Goal: Obtain resource: Download file/media

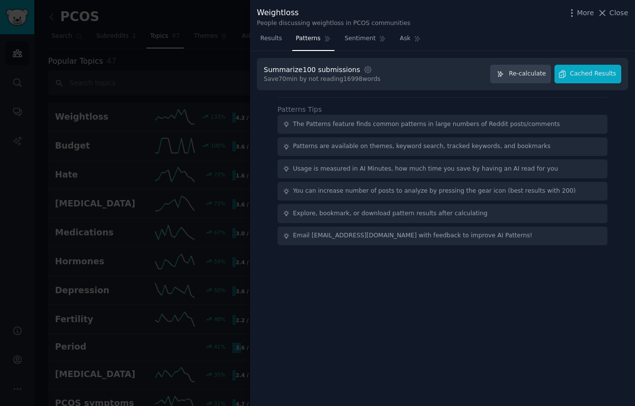
click at [21, 216] on div at bounding box center [317, 203] width 635 height 406
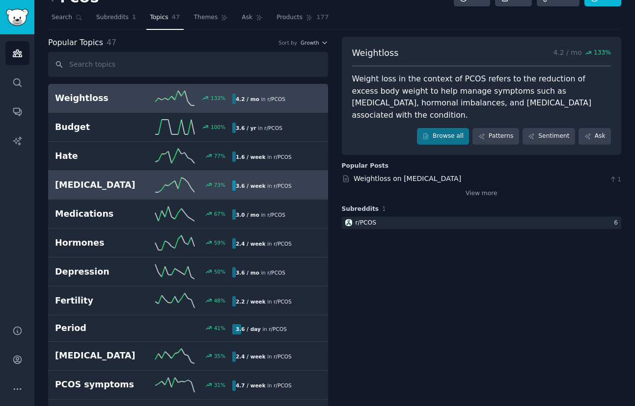
scroll to position [20, 0]
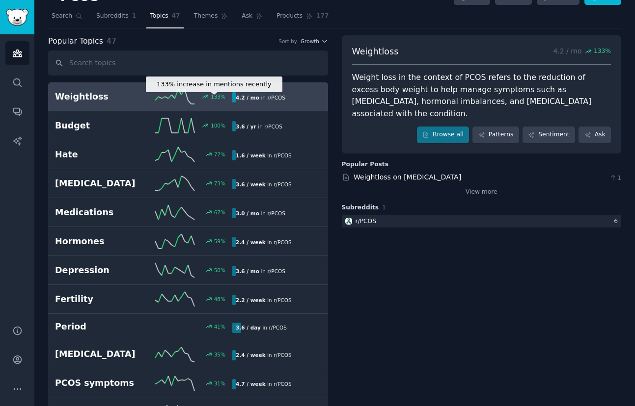
click at [210, 96] on div "133 %" at bounding box center [211, 96] width 27 height 7
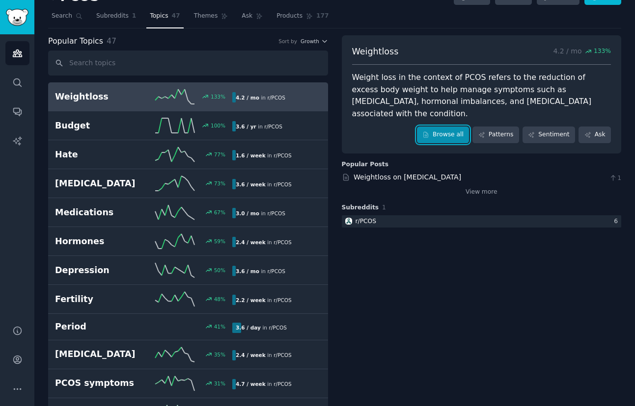
click at [459, 127] on link "Browse all" at bounding box center [443, 135] width 53 height 17
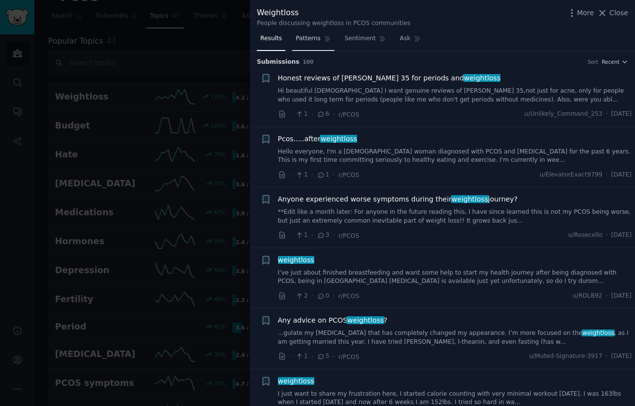
click at [304, 40] on span "Patterns" at bounding box center [308, 38] width 25 height 9
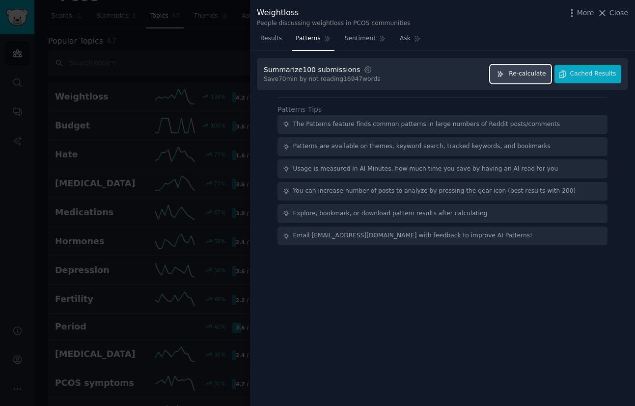
click at [526, 73] on span "Re-calculate" at bounding box center [527, 74] width 37 height 9
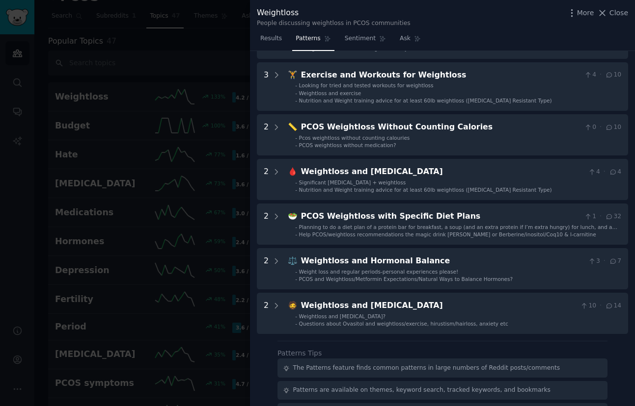
scroll to position [240, 0]
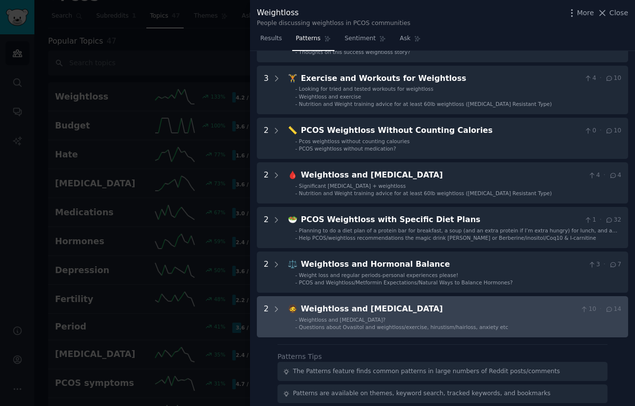
click at [320, 333] on Hirsutism "2 🧔 Weightloss and [MEDICAL_DATA] 10 · 14 - Weightloss and [MEDICAL_DATA]? - Qu…" at bounding box center [442, 316] width 371 height 41
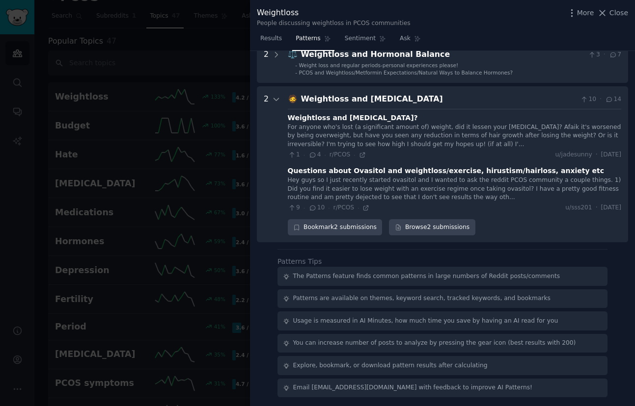
scroll to position [451, 0]
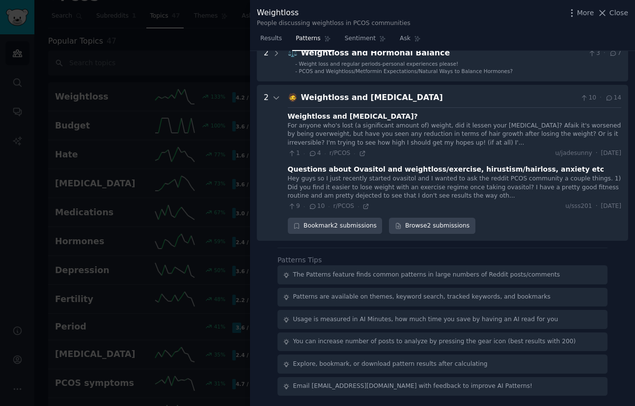
click at [162, 186] on div at bounding box center [317, 203] width 635 height 406
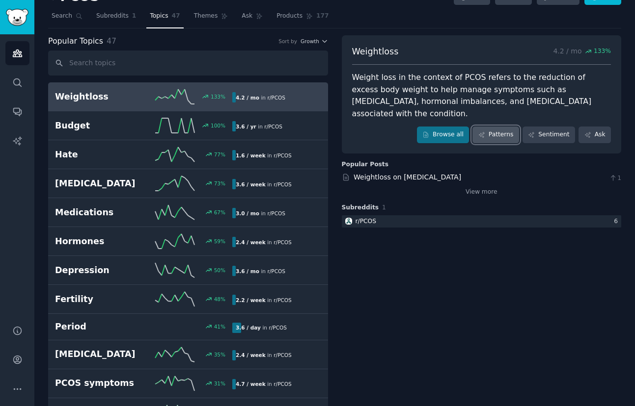
click at [497, 127] on link "Patterns" at bounding box center [495, 135] width 46 height 17
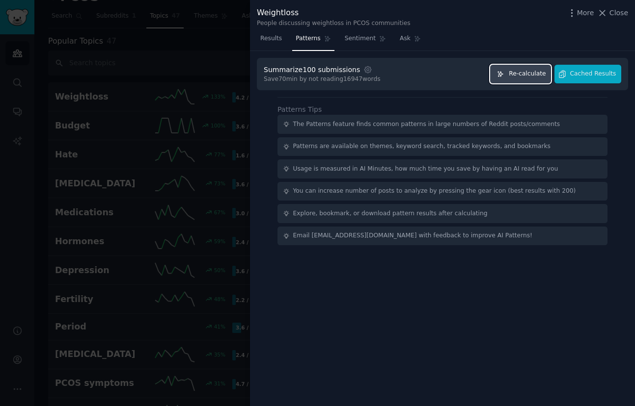
click at [522, 70] on span "Re-calculate" at bounding box center [527, 74] width 37 height 9
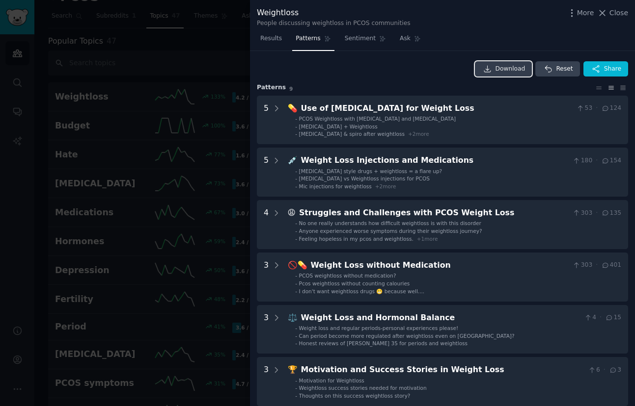
click at [516, 72] on span "Download" at bounding box center [510, 69] width 30 height 9
click at [203, 215] on div at bounding box center [317, 203] width 635 height 406
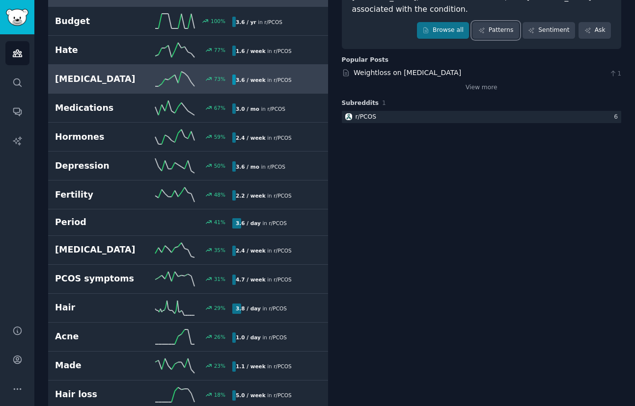
scroll to position [126, 0]
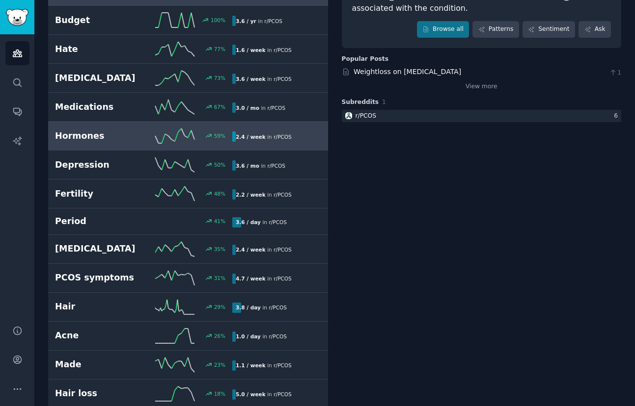
click at [153, 143] on div "59 %" at bounding box center [188, 136] width 89 height 15
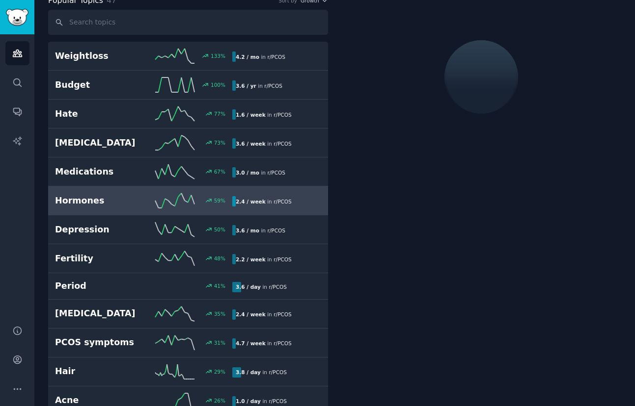
scroll to position [55, 0]
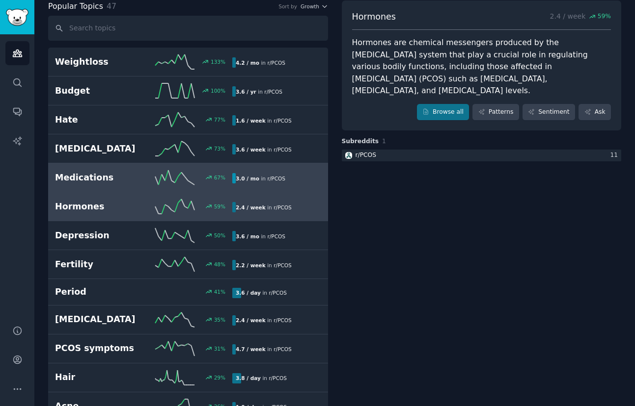
click at [141, 189] on link "Medications 67 % 3.0 / mo in r/ PCOS 67% increase in mentions recently" at bounding box center [188, 177] width 280 height 29
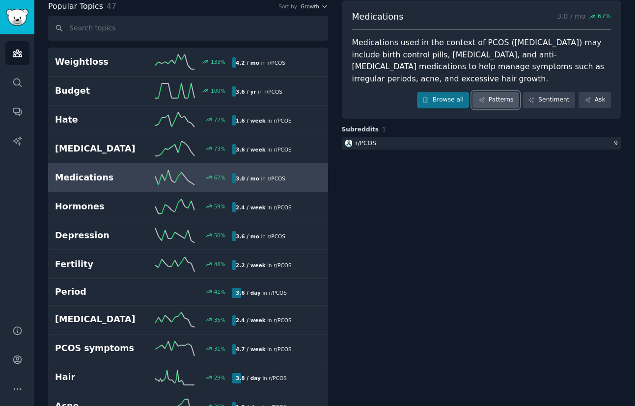
click at [495, 102] on link "Patterns" at bounding box center [495, 100] width 46 height 17
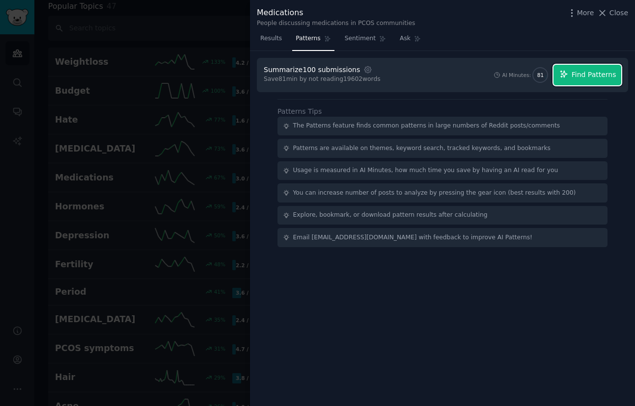
click at [569, 71] on button "Find Patterns" at bounding box center [587, 75] width 68 height 21
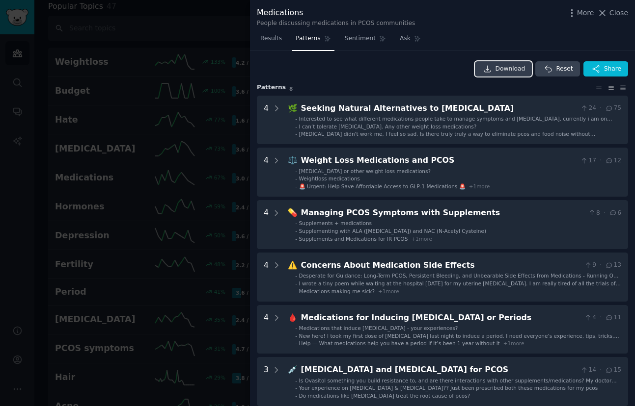
click at [503, 74] on link "Download" at bounding box center [503, 69] width 57 height 16
drag, startPoint x: 308, startPoint y: 14, endPoint x: 254, endPoint y: 13, distance: 54.0
click at [254, 13] on div "Medications People discussing medications in PCOS communities More Close" at bounding box center [442, 15] width 385 height 31
copy div "Medications"
click at [147, 198] on div at bounding box center [317, 203] width 635 height 406
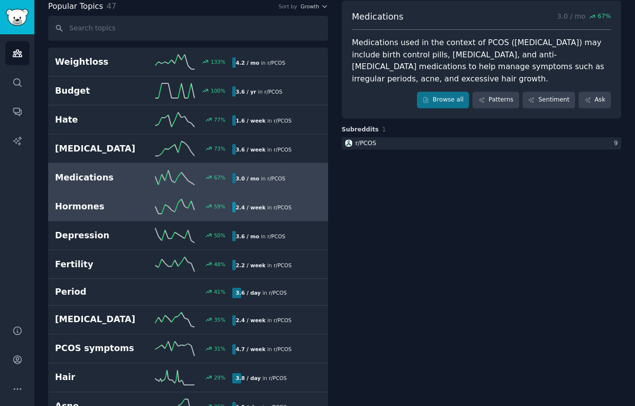
click at [117, 210] on h2 "Hormones" at bounding box center [99, 207] width 89 height 12
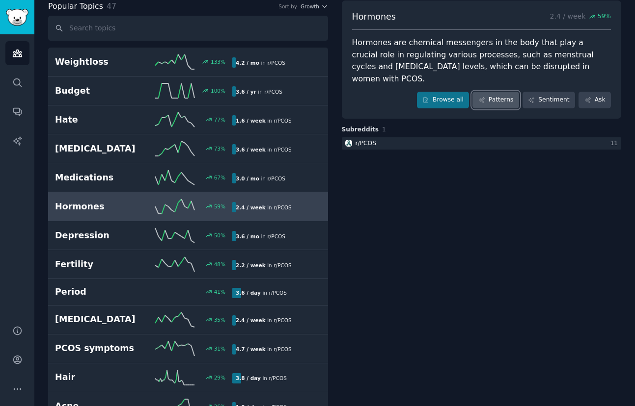
click at [507, 92] on link "Patterns" at bounding box center [495, 100] width 46 height 17
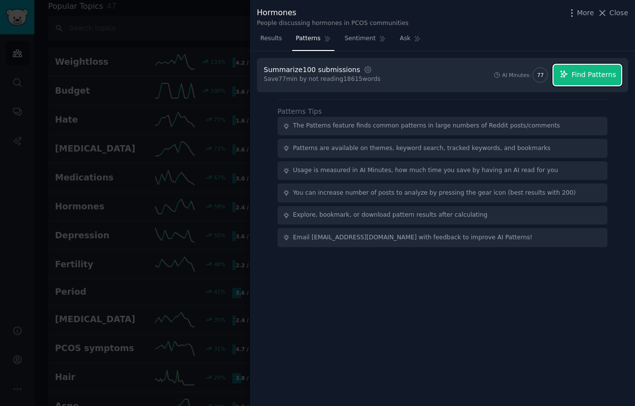
click at [572, 78] on span "Find Patterns" at bounding box center [593, 75] width 45 height 10
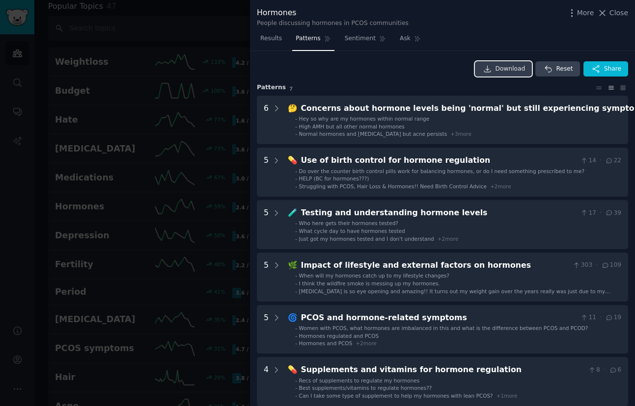
click at [524, 69] on link "Download" at bounding box center [503, 69] width 57 height 16
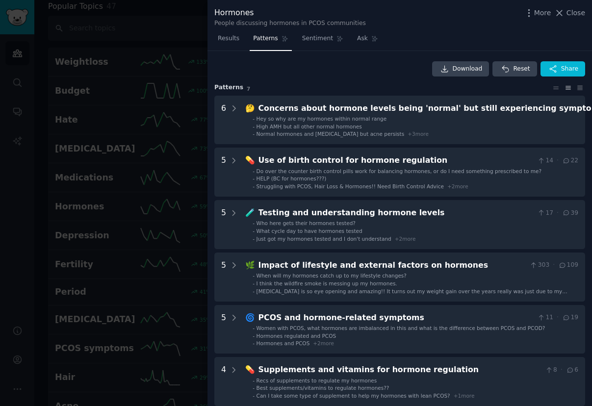
click at [575, 9] on span "Close" at bounding box center [576, 13] width 19 height 10
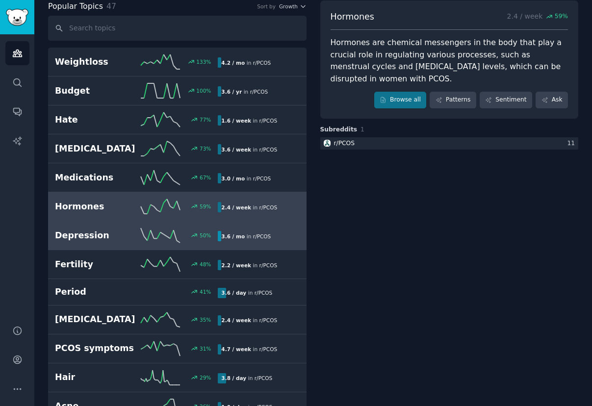
click at [170, 234] on icon at bounding box center [160, 235] width 39 height 15
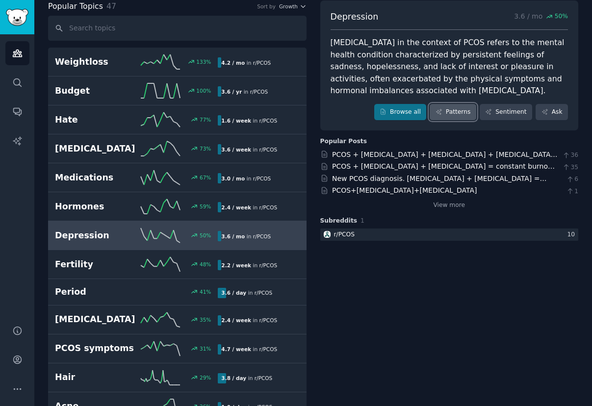
click at [453, 112] on link "Patterns" at bounding box center [453, 112] width 46 height 17
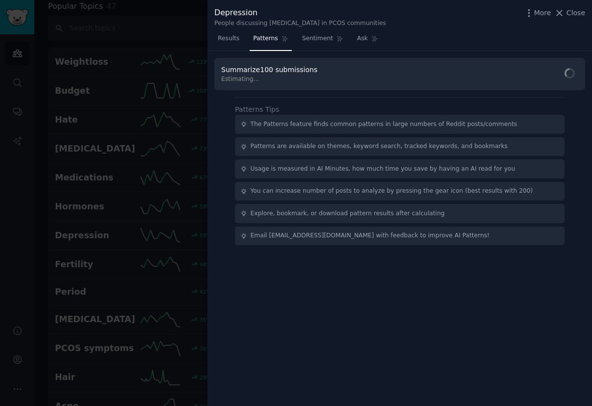
click at [29, 190] on div at bounding box center [296, 203] width 592 height 406
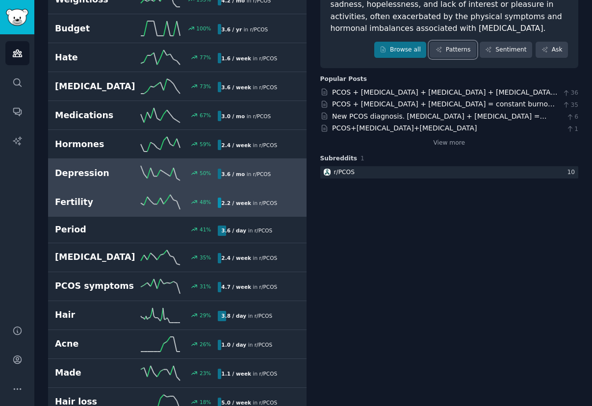
scroll to position [124, 0]
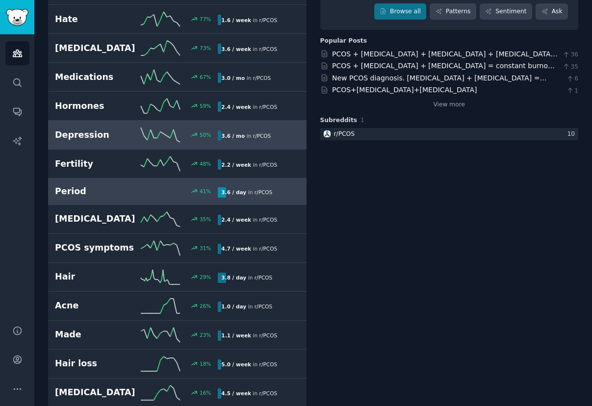
click at [100, 224] on h2 "[MEDICAL_DATA]" at bounding box center [95, 219] width 81 height 12
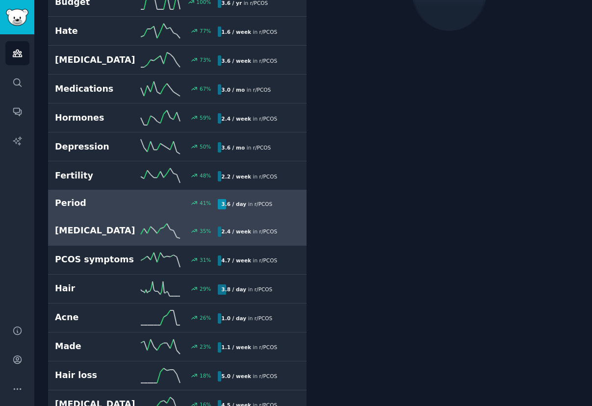
scroll to position [148, 0]
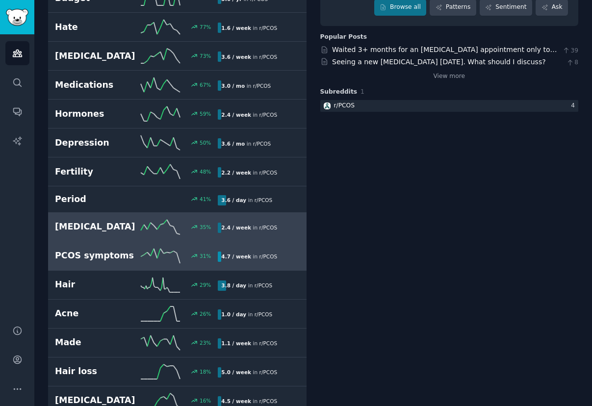
click at [97, 260] on h2 "PCOS symptoms" at bounding box center [95, 256] width 81 height 12
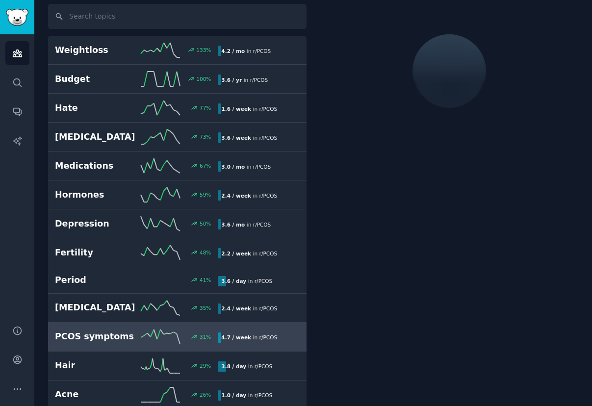
scroll to position [55, 0]
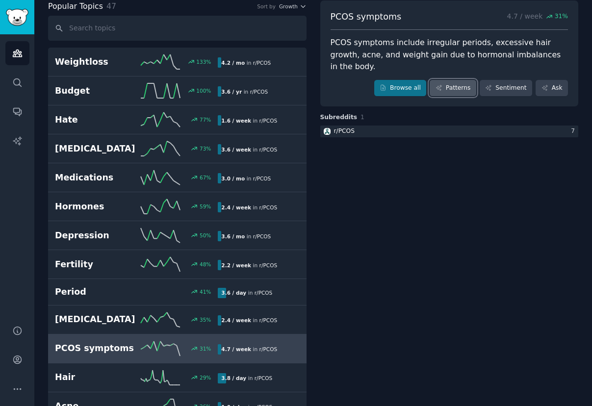
click at [452, 80] on link "Patterns" at bounding box center [453, 88] width 46 height 17
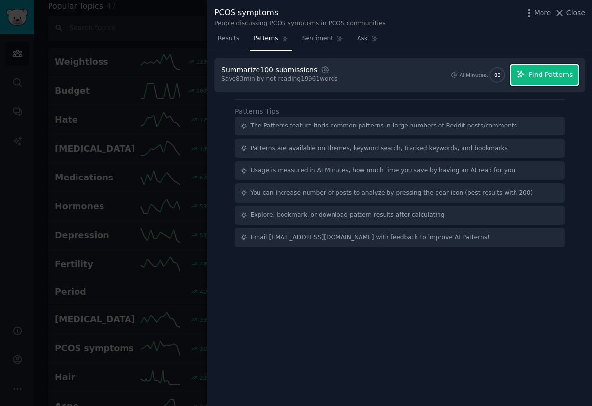
click at [537, 71] on span "Find Patterns" at bounding box center [551, 75] width 45 height 10
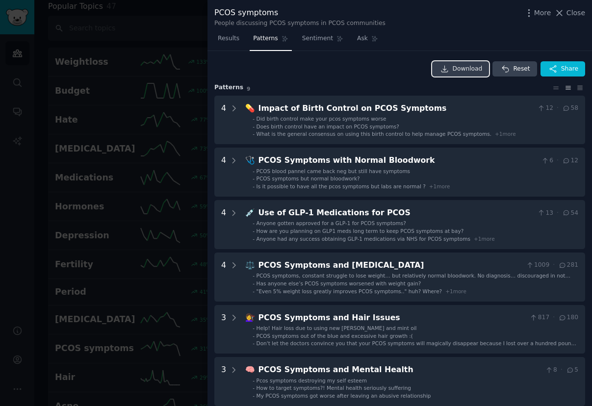
click at [454, 71] on span "Download" at bounding box center [468, 69] width 30 height 9
drag, startPoint x: 277, startPoint y: 13, endPoint x: 215, endPoint y: 10, distance: 61.9
click at [215, 10] on div "PCOS symptoms" at bounding box center [300, 13] width 171 height 12
copy div "PCOS symptoms"
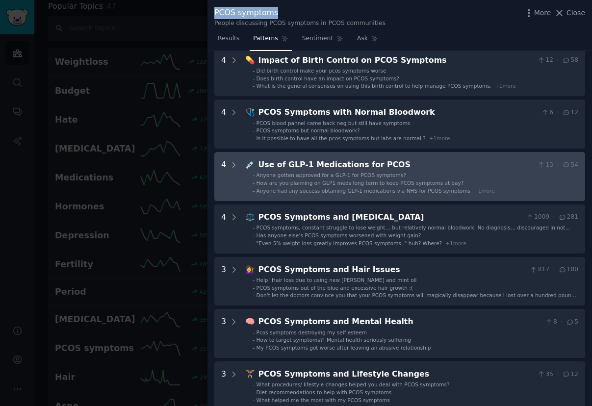
scroll to position [49, 0]
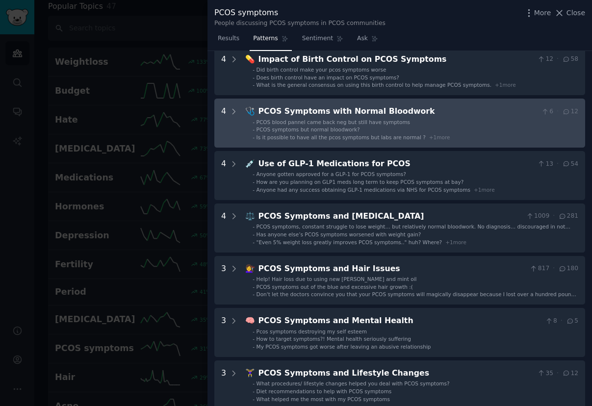
click at [259, 116] on div "PCOS Symptoms with Normal Bloodwork" at bounding box center [398, 112] width 279 height 12
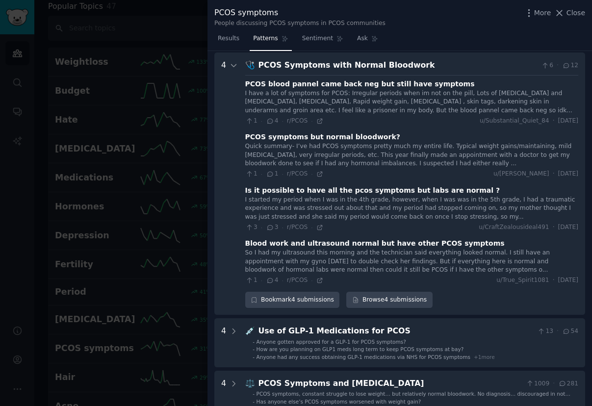
scroll to position [97, 0]
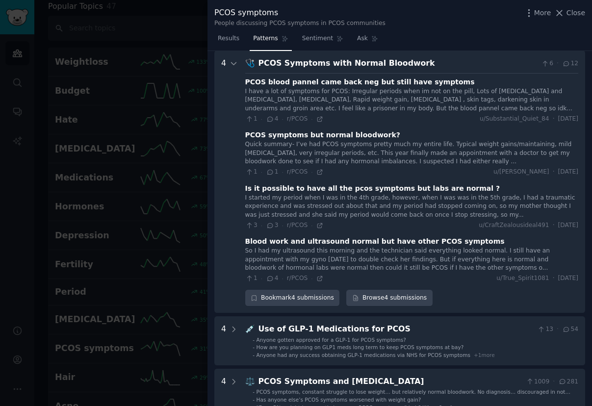
click at [176, 167] on div at bounding box center [296, 203] width 592 height 406
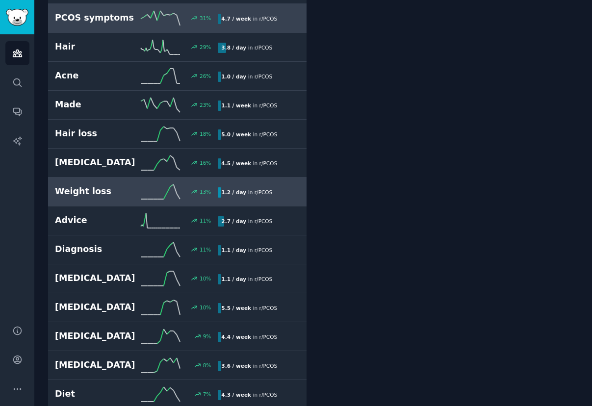
click at [161, 188] on icon at bounding box center [160, 192] width 39 height 15
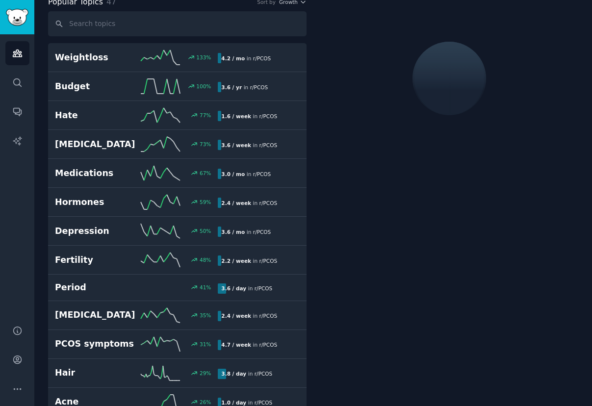
scroll to position [55, 0]
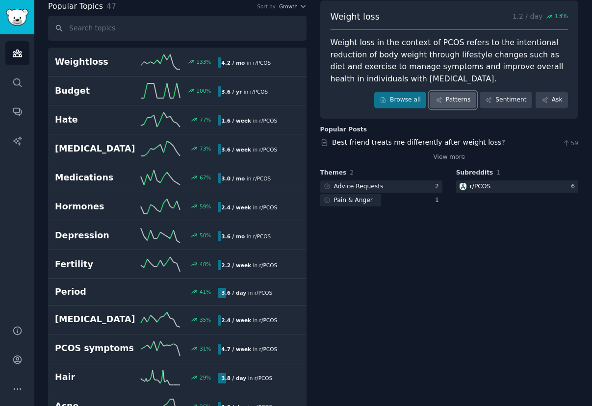
click at [459, 100] on link "Patterns" at bounding box center [453, 100] width 46 height 17
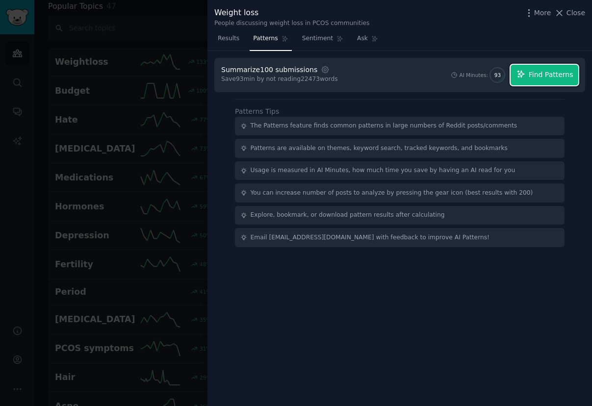
click at [537, 70] on span "Find Patterns" at bounding box center [551, 75] width 45 height 10
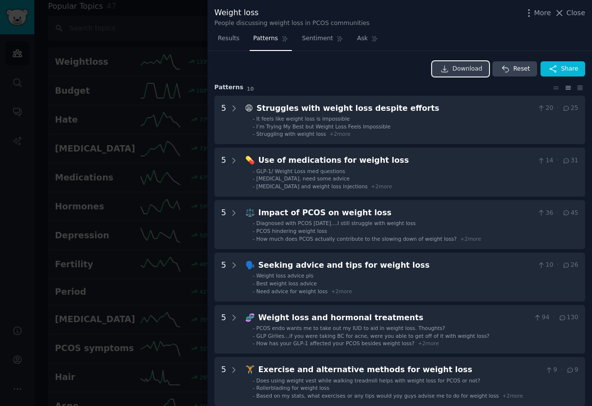
click at [485, 65] on link "Download" at bounding box center [460, 69] width 57 height 16
drag, startPoint x: 260, startPoint y: 19, endPoint x: 215, endPoint y: 13, distance: 44.6
click at [215, 13] on div "Weight loss People discussing weight loss in PCOS communities" at bounding box center [292, 17] width 155 height 21
copy div "Weight loss"
click at [198, 223] on div at bounding box center [296, 203] width 592 height 406
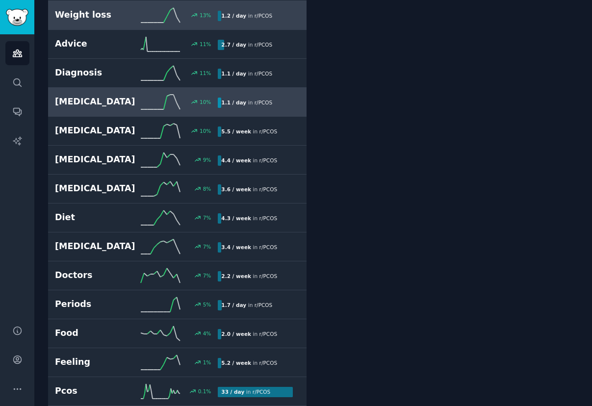
scroll to position [564, 0]
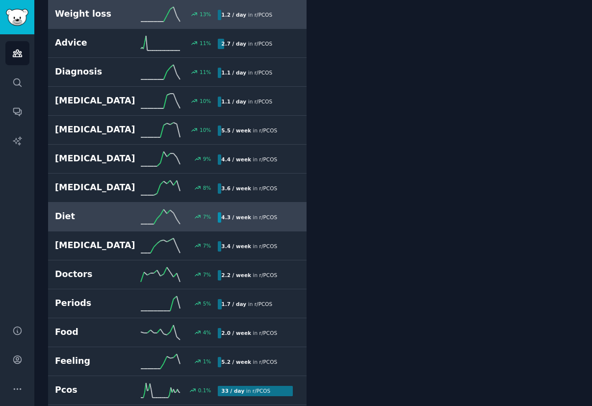
click at [194, 210] on div "7 %" at bounding box center [176, 217] width 81 height 15
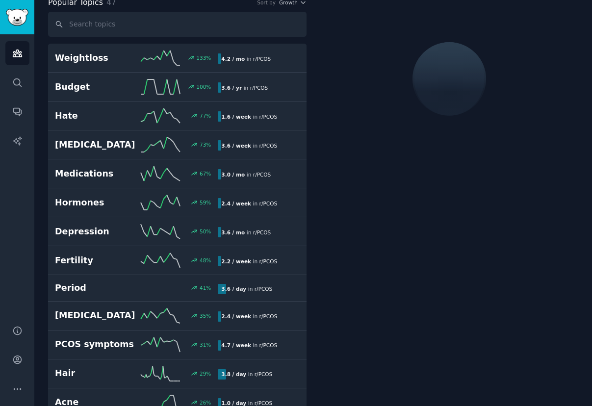
scroll to position [55, 0]
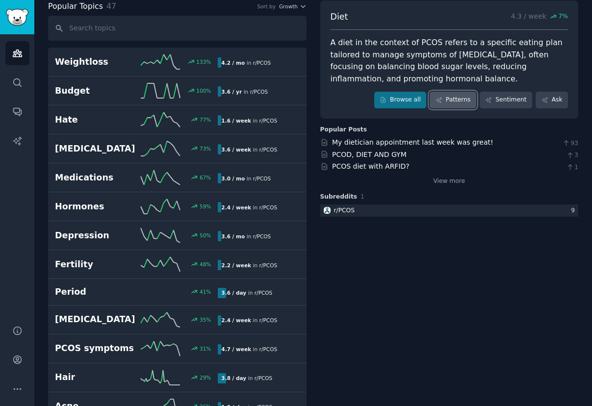
click at [459, 96] on link "Patterns" at bounding box center [453, 100] width 46 height 17
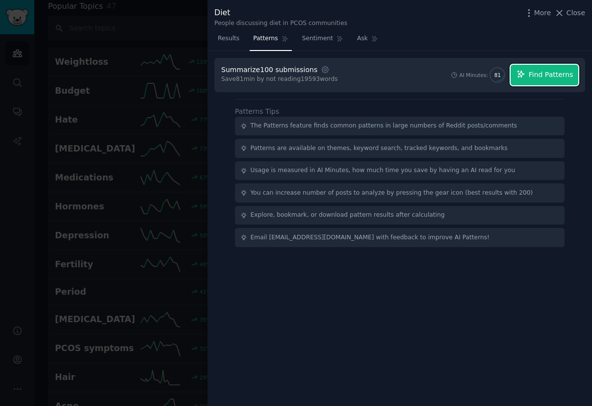
click at [541, 76] on span "Find Patterns" at bounding box center [551, 75] width 45 height 10
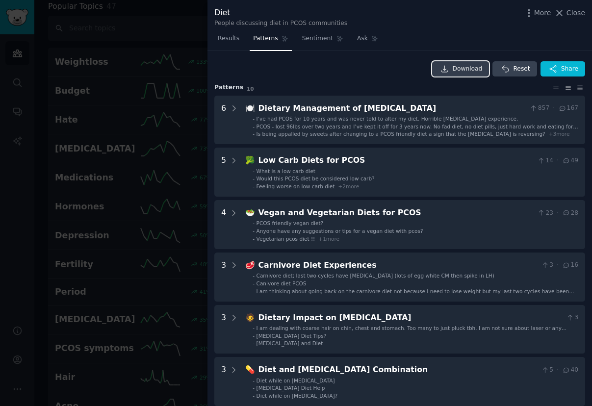
click at [460, 72] on span "Download" at bounding box center [468, 69] width 30 height 9
click at [104, 269] on div at bounding box center [296, 203] width 592 height 406
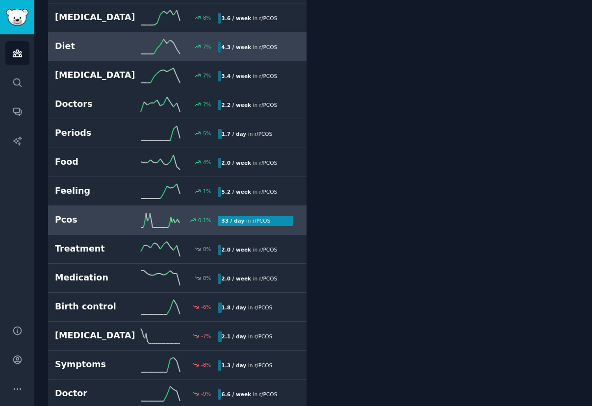
scroll to position [734, 0]
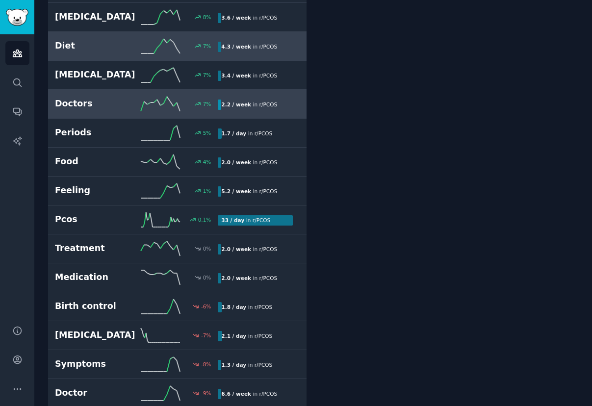
click at [117, 106] on h2 "Doctors" at bounding box center [95, 104] width 81 height 12
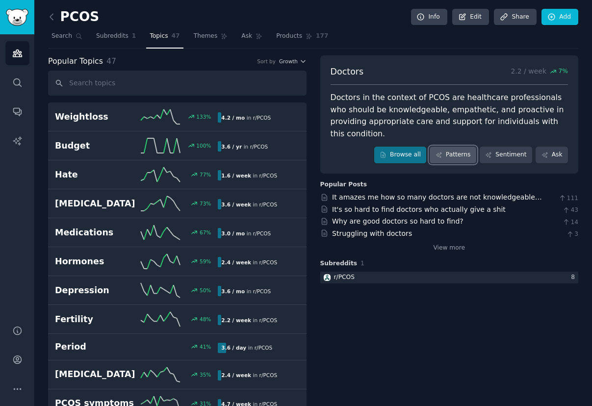
click at [448, 147] on link "Patterns" at bounding box center [453, 155] width 46 height 17
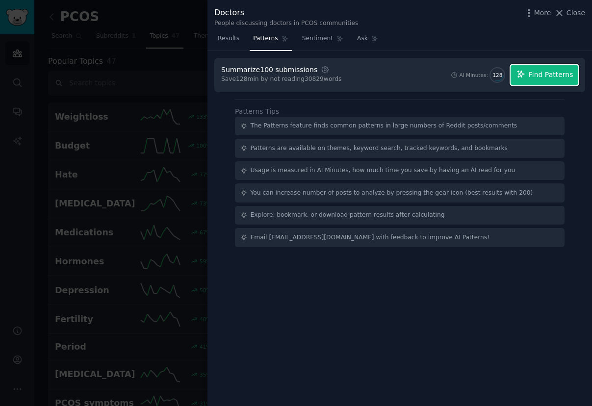
click at [554, 74] on span "Find Patterns" at bounding box center [551, 75] width 45 height 10
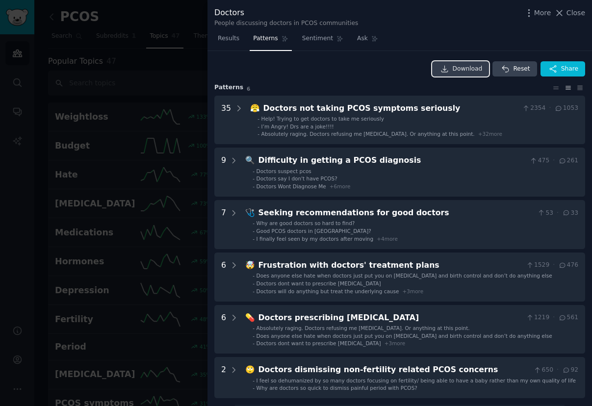
click at [470, 73] on link "Download" at bounding box center [460, 69] width 57 height 16
click at [61, 297] on div at bounding box center [296, 203] width 592 height 406
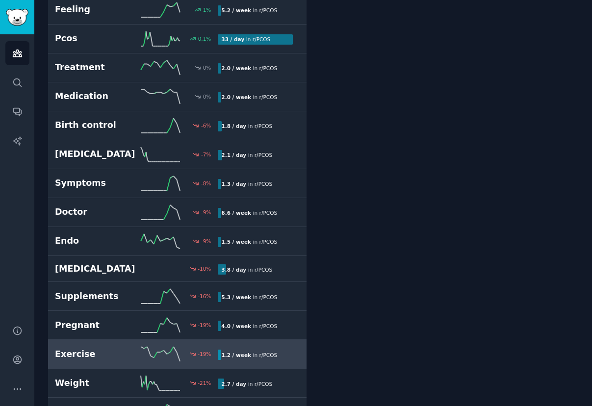
scroll to position [917, 0]
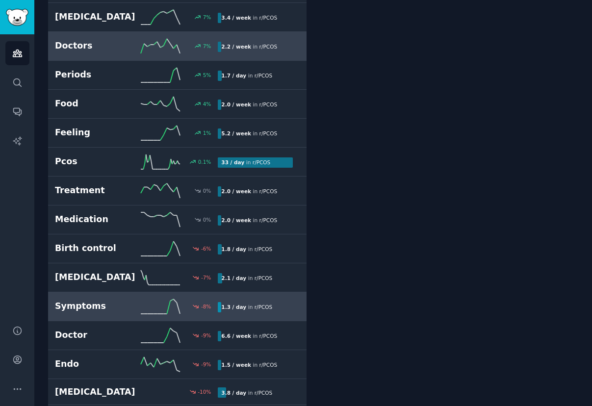
click at [97, 315] on link "Symptoms -8 % 1.3 / day in r/ PCOS" at bounding box center [177, 307] width 259 height 29
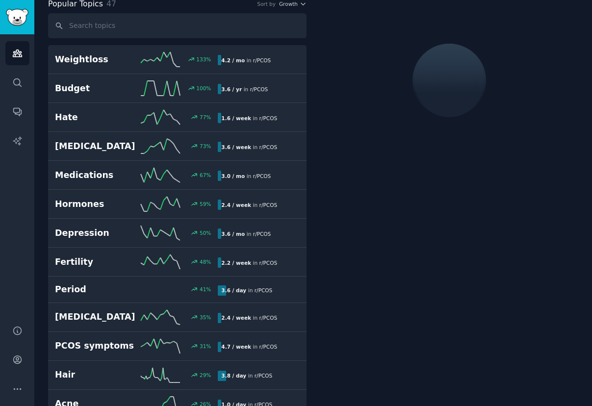
scroll to position [55, 0]
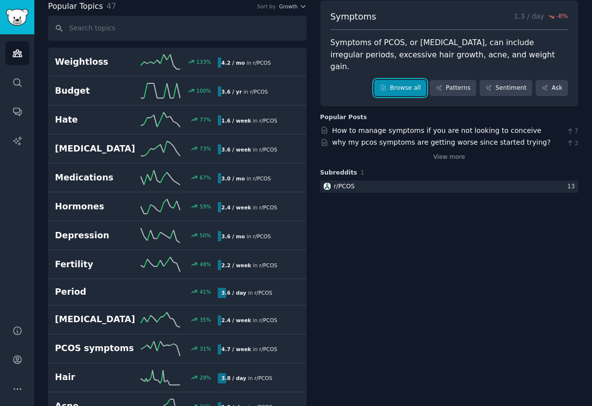
click at [401, 80] on link "Browse all" at bounding box center [401, 88] width 53 height 17
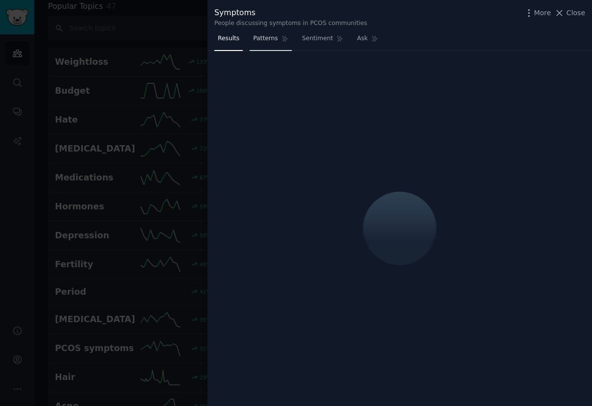
click at [261, 40] on span "Patterns" at bounding box center [265, 38] width 25 height 9
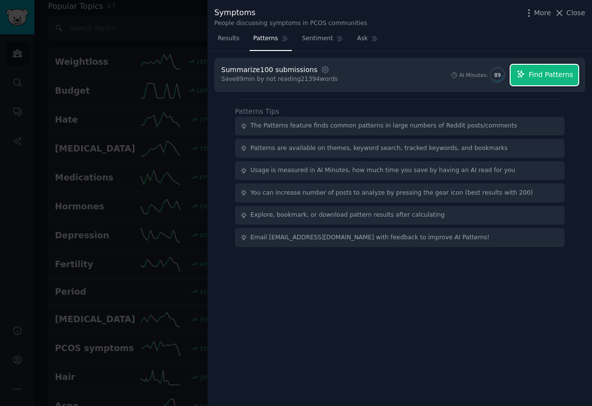
click at [534, 69] on button "Find Patterns" at bounding box center [545, 75] width 68 height 21
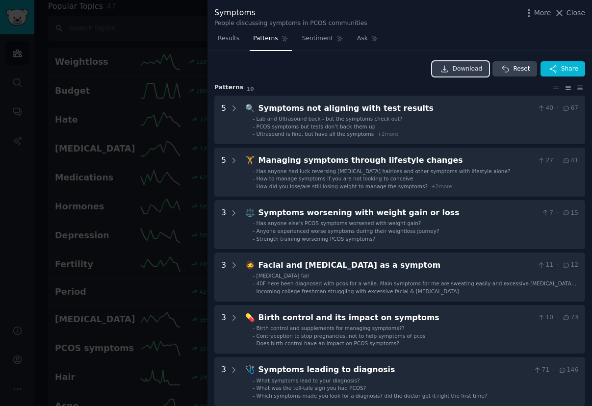
click at [471, 68] on span "Download" at bounding box center [468, 69] width 30 height 9
click at [102, 323] on div at bounding box center [296, 203] width 592 height 406
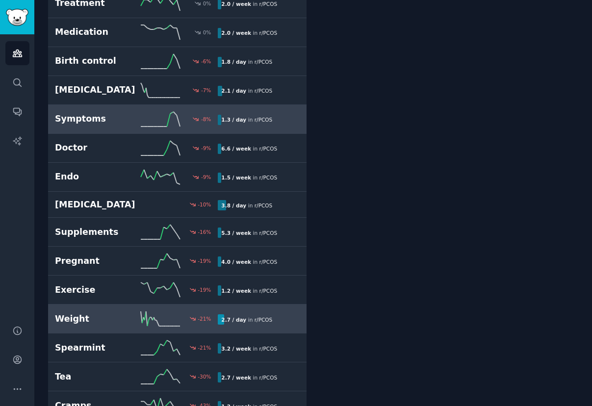
scroll to position [1063, 0]
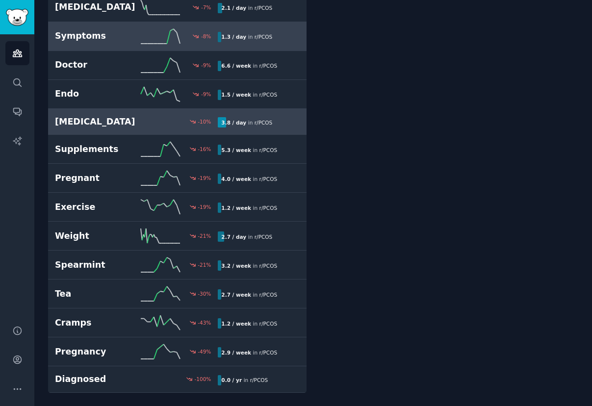
click at [161, 129] on link "[MEDICAL_DATA] -10 % 3.8 / day in r/ PCOS" at bounding box center [177, 122] width 259 height 27
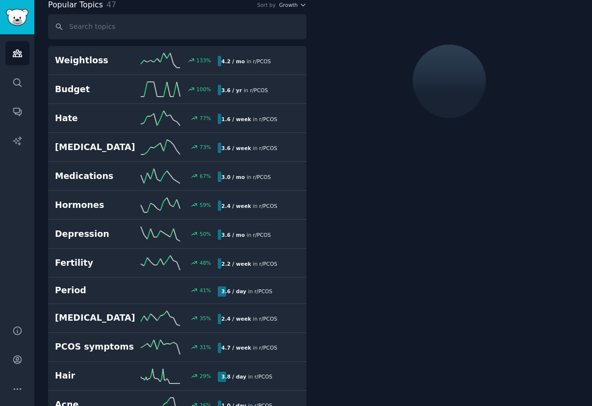
scroll to position [55, 0]
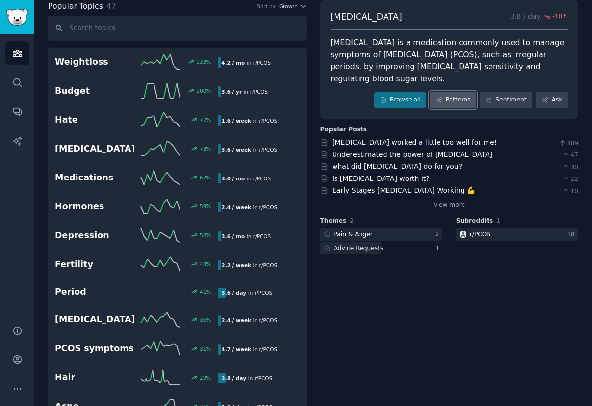
click at [451, 92] on link "Patterns" at bounding box center [453, 100] width 46 height 17
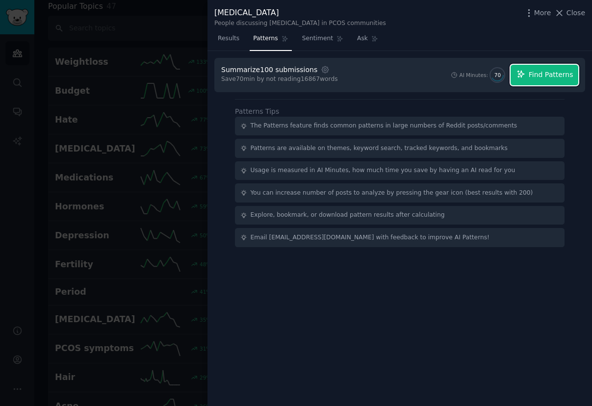
click at [544, 76] on span "Find Patterns" at bounding box center [551, 75] width 45 height 10
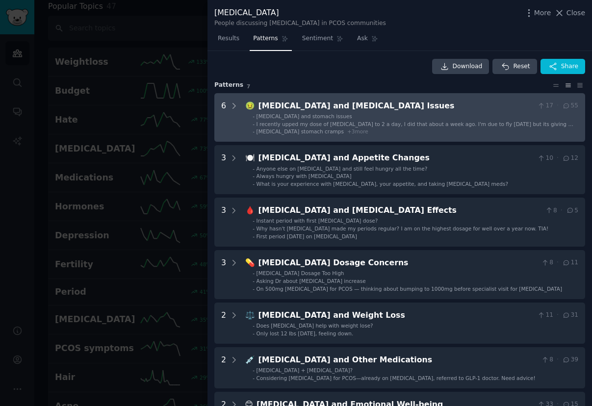
click at [450, 134] on li "- [MEDICAL_DATA] stomach cramps + 3 more" at bounding box center [416, 131] width 326 height 7
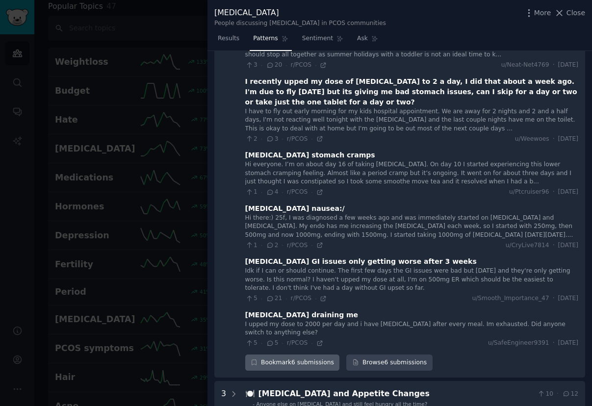
scroll to position [95, 0]
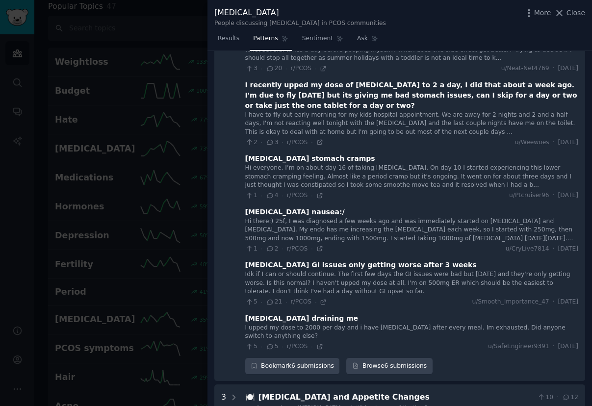
click at [335, 286] on div "Idk if I can or should continue. The first few days the GI issues were bad but …" at bounding box center [411, 283] width 333 height 26
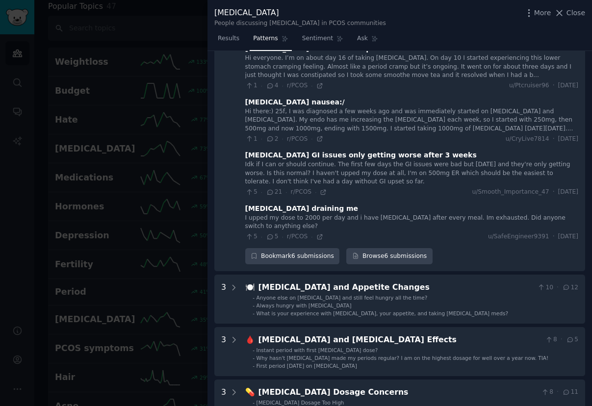
scroll to position [206, 0]
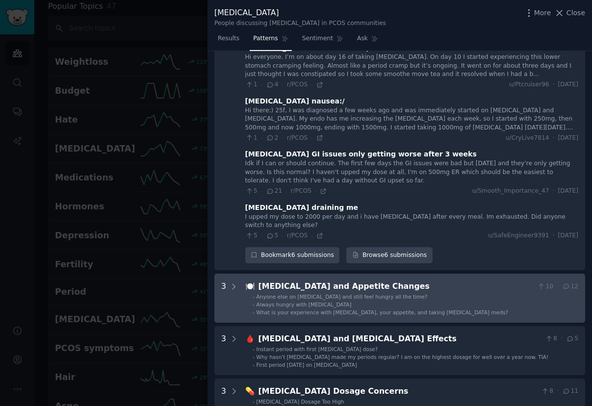
click at [315, 286] on div "[MEDICAL_DATA] and Appetite Changes" at bounding box center [396, 287] width 275 height 12
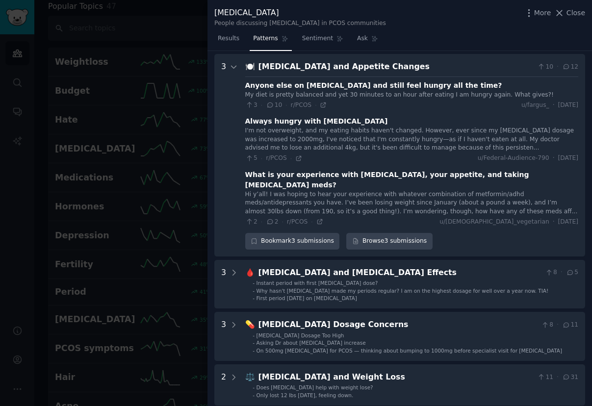
scroll to position [429, 0]
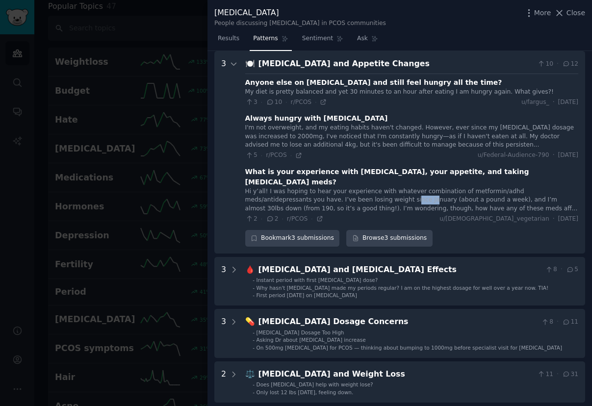
drag, startPoint x: 344, startPoint y: 187, endPoint x: 363, endPoint y: 186, distance: 18.7
click at [363, 188] on div "Hi y’all! I was hoping to hear your experience with whatever combination of met…" at bounding box center [411, 201] width 333 height 26
drag, startPoint x: 324, startPoint y: 196, endPoint x: 381, endPoint y: 195, distance: 57.4
click at [381, 196] on div "Hi y’all! I was hoping to hear your experience with whatever combination of met…" at bounding box center [411, 201] width 333 height 26
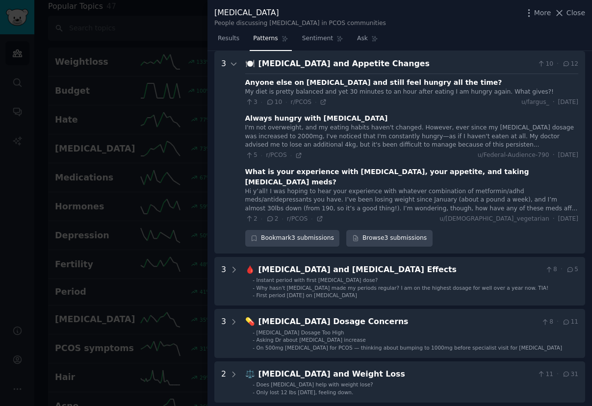
click at [448, 197] on div "Hi y’all! I was hoping to hear your experience with whatever combination of met…" at bounding box center [411, 201] width 333 height 26
click at [375, 173] on div "What is your experience with [MEDICAL_DATA], your appetite, and taking [MEDICAL…" at bounding box center [411, 177] width 333 height 21
click at [379, 161] on div "Anyone else on [MEDICAL_DATA] and still feel hungry all the time? My diet is pr…" at bounding box center [411, 149] width 333 height 150
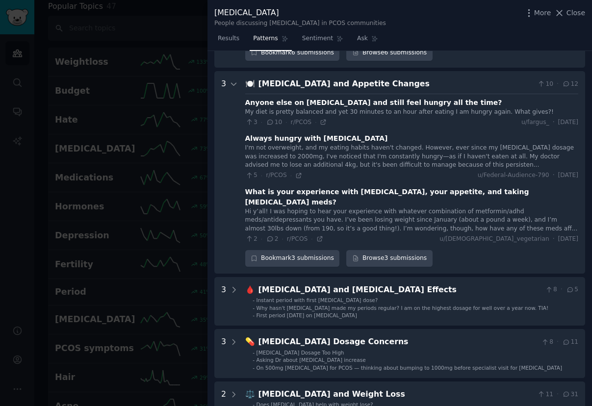
scroll to position [408, 0]
click at [374, 105] on div "Anyone else on [MEDICAL_DATA] and still feel hungry all the time?" at bounding box center [373, 103] width 257 height 10
click at [356, 85] on div "[MEDICAL_DATA] and Appetite Changes" at bounding box center [396, 85] width 275 height 12
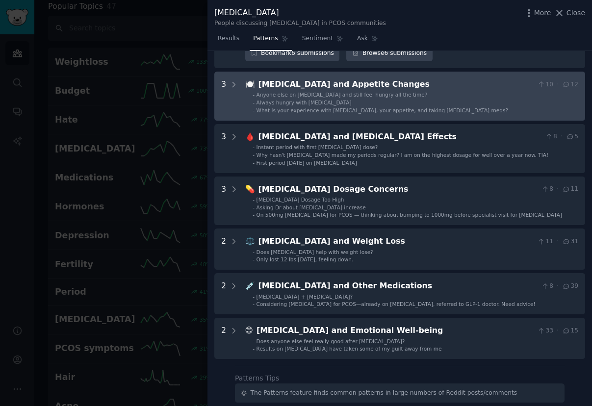
click at [356, 85] on div "[MEDICAL_DATA] and Appetite Changes" at bounding box center [396, 85] width 275 height 12
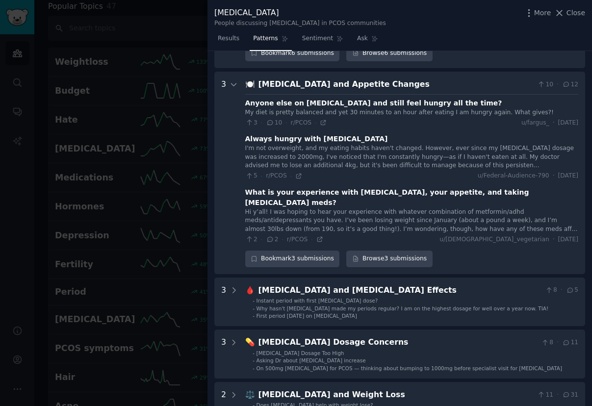
scroll to position [429, 0]
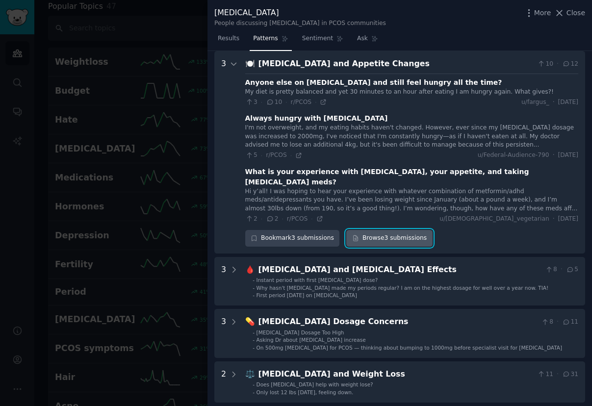
click at [365, 233] on link "Browse 3 submissions" at bounding box center [390, 238] width 86 height 17
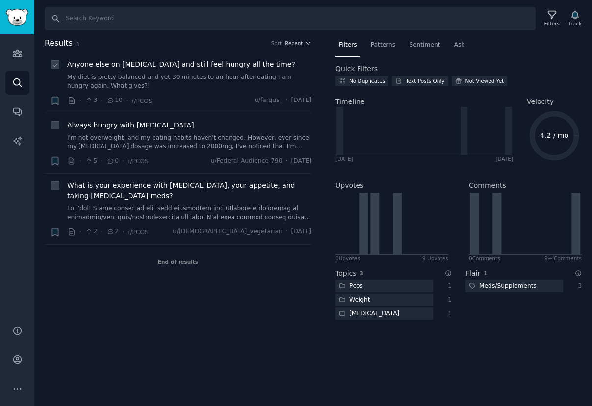
click at [163, 79] on link "My diet is pretty balanced and yet 30 minutes to an hour after eating I am hung…" at bounding box center [189, 81] width 244 height 17
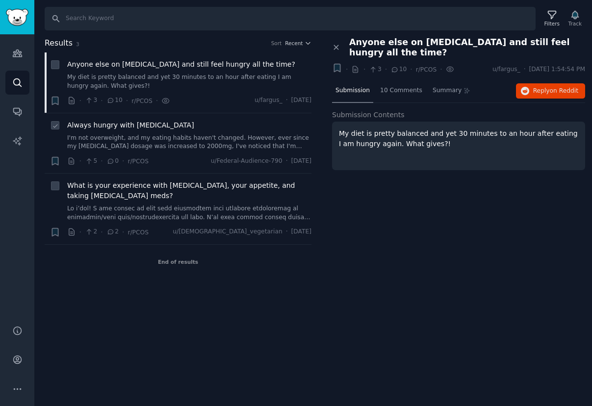
click at [164, 144] on link "I'm not overweight, and my eating habits haven't changed. However, ever since m…" at bounding box center [189, 142] width 244 height 17
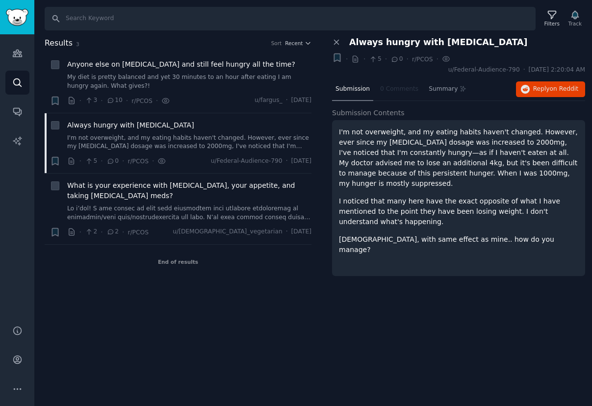
drag, startPoint x: 363, startPoint y: 161, endPoint x: 386, endPoint y: 178, distance: 28.7
click at [386, 178] on div "I'm not overweight, and my eating habits haven't changed. However, ever since m…" at bounding box center [459, 191] width 240 height 128
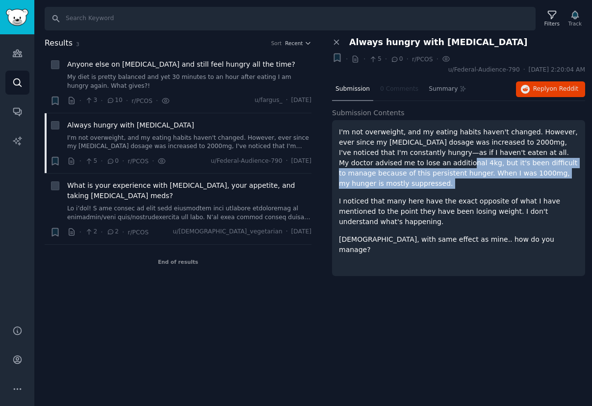
drag, startPoint x: 386, startPoint y: 178, endPoint x: 384, endPoint y: 165, distance: 13.4
click at [384, 165] on div "I'm not overweight, and my eating habits haven't changed. However, ever since m…" at bounding box center [459, 191] width 240 height 128
click at [384, 165] on p "I'm not overweight, and my eating habits haven't changed. However, ever since m…" at bounding box center [459, 158] width 240 height 62
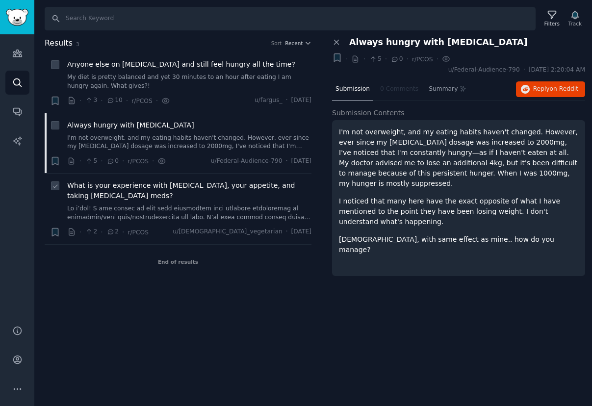
click at [213, 206] on link at bounding box center [189, 213] width 244 height 17
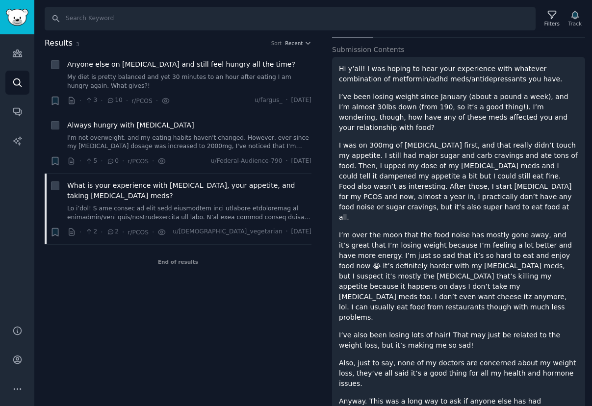
scroll to position [86, 0]
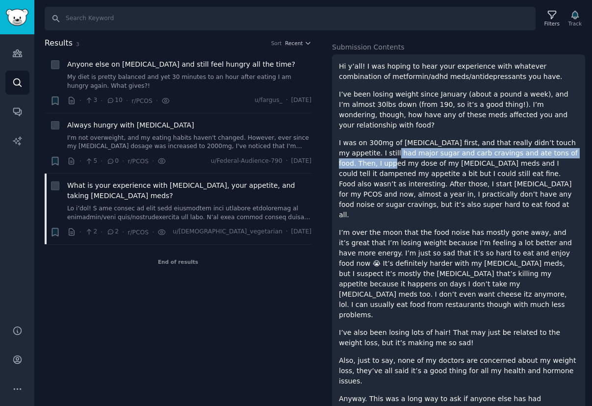
drag, startPoint x: 368, startPoint y: 144, endPoint x: 367, endPoint y: 155, distance: 11.3
click at [367, 155] on p "I was on 300mg of [MEDICAL_DATA] first, and that really didn’t touch my appetit…" at bounding box center [459, 179] width 240 height 82
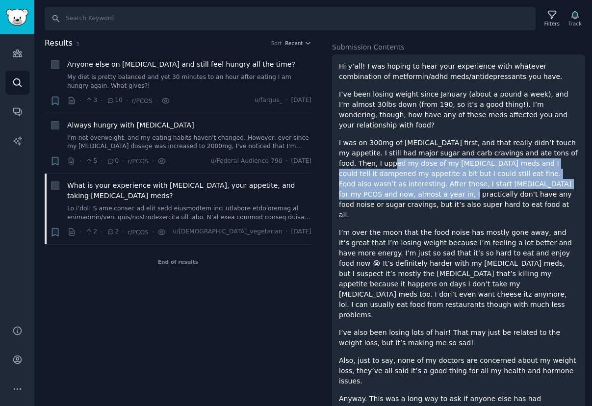
drag, startPoint x: 365, startPoint y: 158, endPoint x: 393, endPoint y: 181, distance: 36.3
click at [393, 182] on p "I was on 300mg of [MEDICAL_DATA] first, and that really didn’t touch my appetit…" at bounding box center [459, 179] width 240 height 82
click at [393, 181] on p "I was on 300mg of [MEDICAL_DATA] first, and that really didn’t touch my appetit…" at bounding box center [459, 179] width 240 height 82
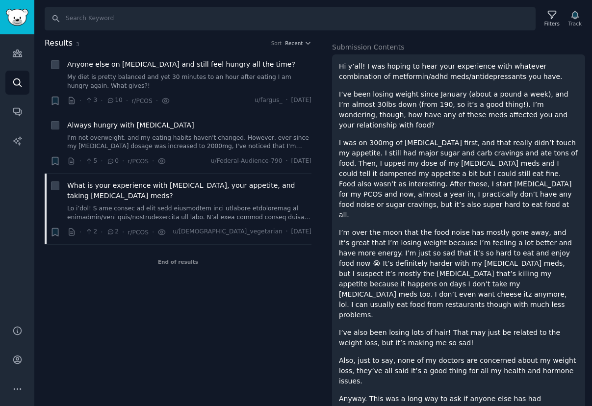
scroll to position [93, 0]
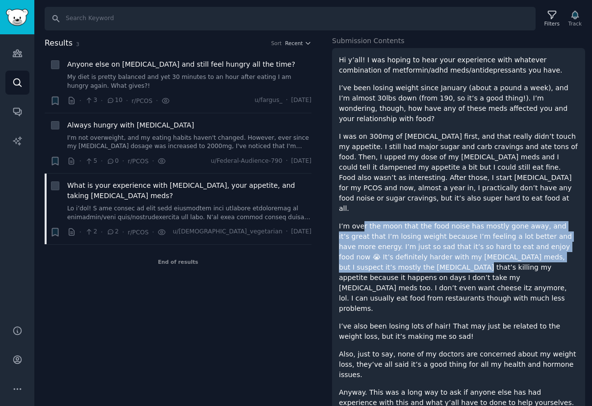
drag, startPoint x: 362, startPoint y: 204, endPoint x: 410, endPoint y: 247, distance: 64.3
click at [410, 247] on p "I’m over the moon that the food noise has mostly gone away, and it’s great that…" at bounding box center [459, 267] width 240 height 93
click at [402, 232] on p "I’m over the moon that the food noise has mostly gone away, and it’s great that…" at bounding box center [459, 267] width 240 height 93
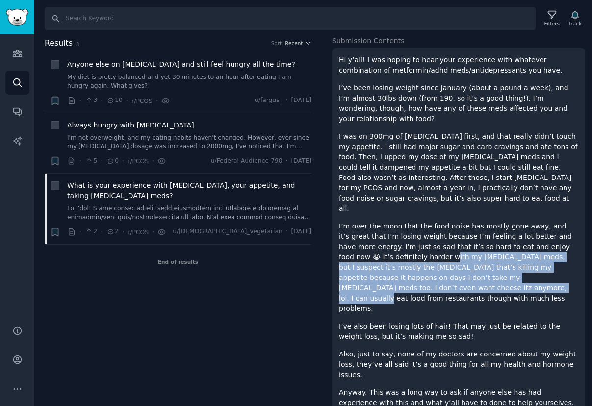
drag, startPoint x: 396, startPoint y: 237, endPoint x: 440, endPoint y: 272, distance: 56.6
click at [440, 272] on p "I’m over the moon that the food noise has mostly gone away, and it’s great that…" at bounding box center [459, 267] width 240 height 93
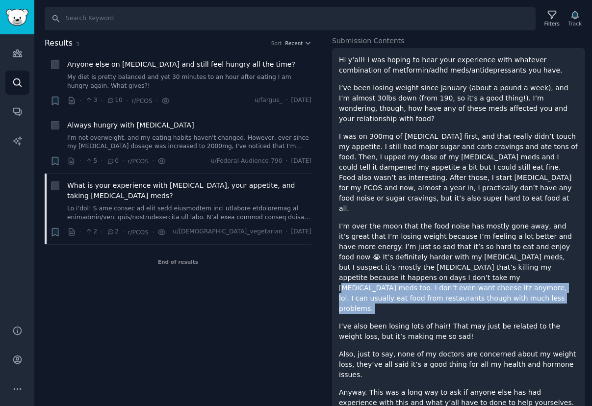
drag, startPoint x: 418, startPoint y: 253, endPoint x: 455, endPoint y: 275, distance: 43.2
click at [456, 276] on div "Hi y’all! I was hoping to hear your experience with whatever combination of met…" at bounding box center [459, 237] width 240 height 364
click at [455, 275] on div "Hi y’all! I was hoping to hear your experience with whatever combination of met…" at bounding box center [459, 237] width 240 height 364
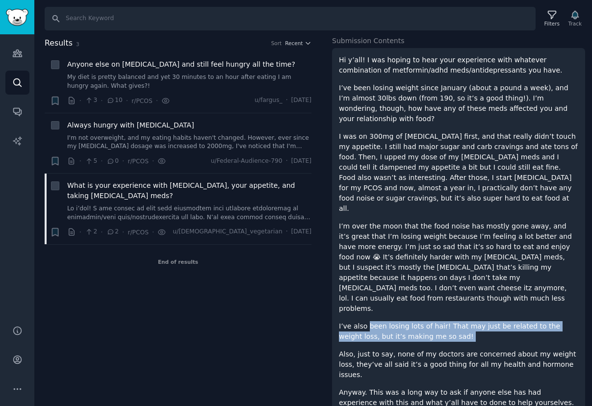
drag, startPoint x: 366, startPoint y: 284, endPoint x: 417, endPoint y: 300, distance: 52.9
click at [417, 300] on div "Hi y’all! I was hoping to hear your experience with whatever combination of met…" at bounding box center [459, 237] width 240 height 364
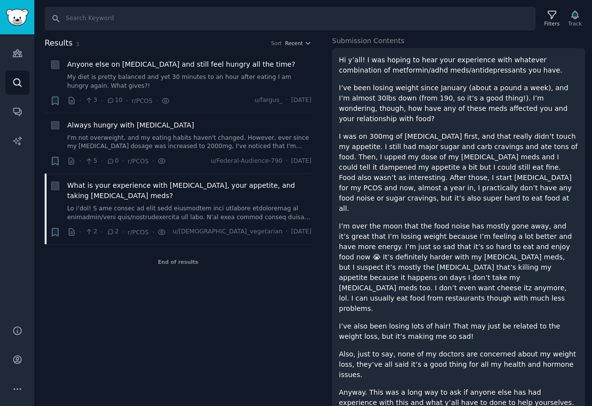
click at [412, 322] on p "I’ve also been losing lots of hair! That may just be related to the weight loss…" at bounding box center [459, 332] width 240 height 21
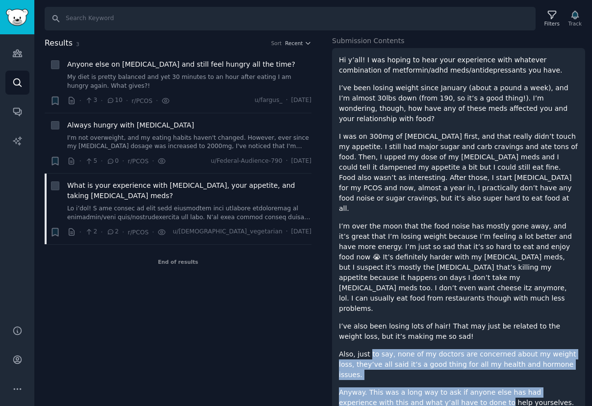
drag, startPoint x: 370, startPoint y: 311, endPoint x: 447, endPoint y: 352, distance: 87.0
click at [447, 353] on div "Hi y’all! I was hoping to hear your experience with whatever combination of met…" at bounding box center [459, 237] width 240 height 364
click at [447, 388] on p "Anyway. This was a long way to ask if anyone else has had experience with this …" at bounding box center [459, 403] width 240 height 31
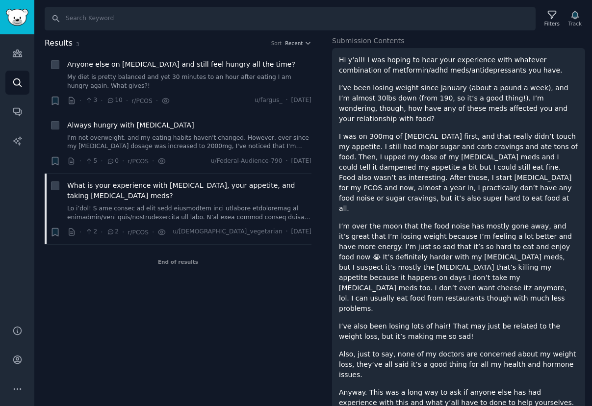
click at [450, 391] on div "Hi y’all! I was hoping to hear your experience with whatever combination of met…" at bounding box center [458, 248] width 253 height 401
click at [449, 389] on div "Hi y’all! I was hoping to hear your experience with whatever combination of met…" at bounding box center [458, 248] width 253 height 401
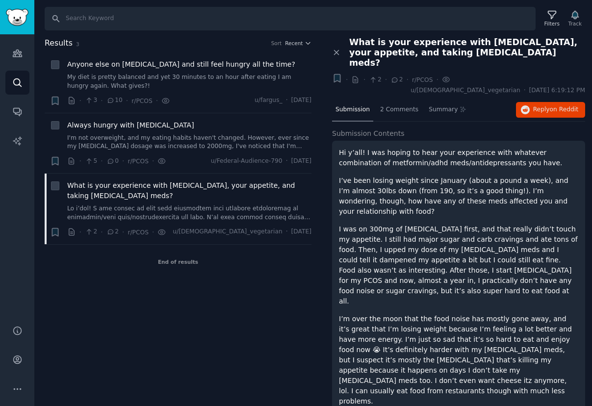
click at [392, 43] on span "What is your experience with [MEDICAL_DATA], your appetite, and taking [MEDICAL…" at bounding box center [467, 52] width 236 height 31
click at [356, 77] on icon at bounding box center [355, 80] width 5 height 6
click at [536, 106] on span "Reply on Reddit" at bounding box center [556, 110] width 45 height 9
click at [332, 47] on div "Close panel What is your experience with [MEDICAL_DATA], your appetite, and tak…" at bounding box center [458, 294] width 267 height 514
click at [340, 49] on icon at bounding box center [336, 52] width 9 height 9
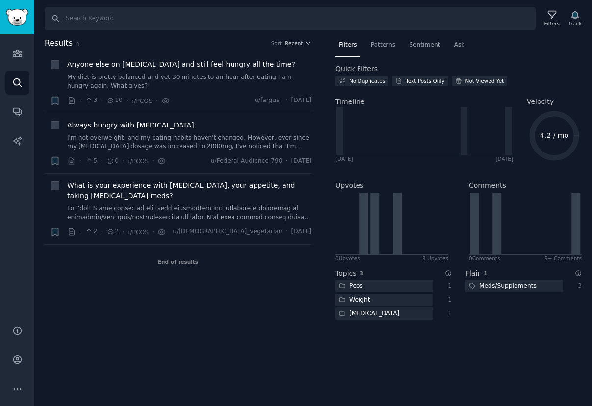
click at [52, 43] on span "Results" at bounding box center [59, 43] width 28 height 12
click at [167, 263] on div "End of results" at bounding box center [178, 262] width 267 height 34
click at [29, 88] on div "Audiences Search Conversations AI Reports" at bounding box center [17, 173] width 34 height 279
click at [21, 51] on icon "Sidebar" at bounding box center [17, 53] width 10 height 10
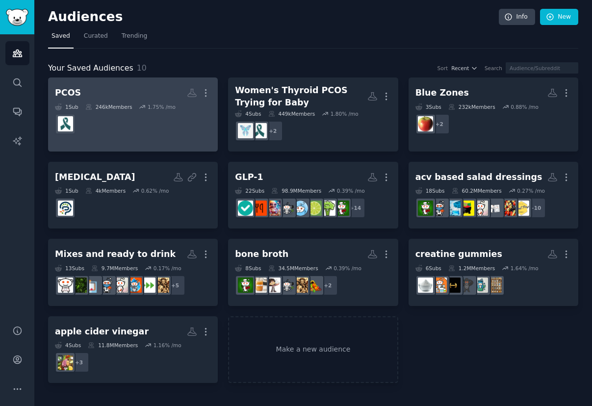
click at [72, 96] on div "PCOS" at bounding box center [68, 93] width 26 height 12
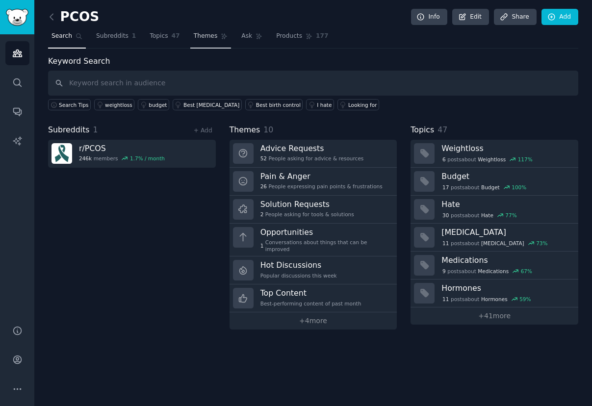
click at [199, 40] on link "Themes" at bounding box center [210, 38] width 41 height 20
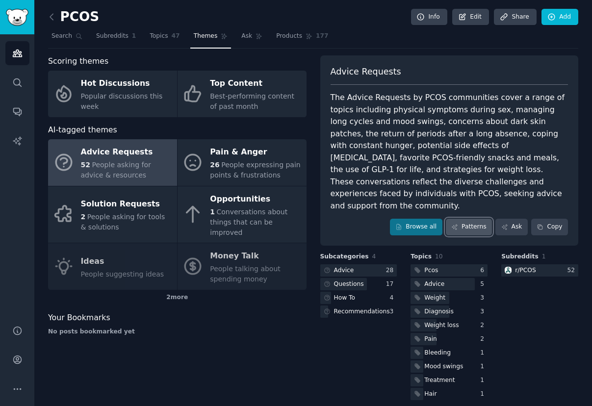
click at [468, 219] on link "Patterns" at bounding box center [469, 227] width 46 height 17
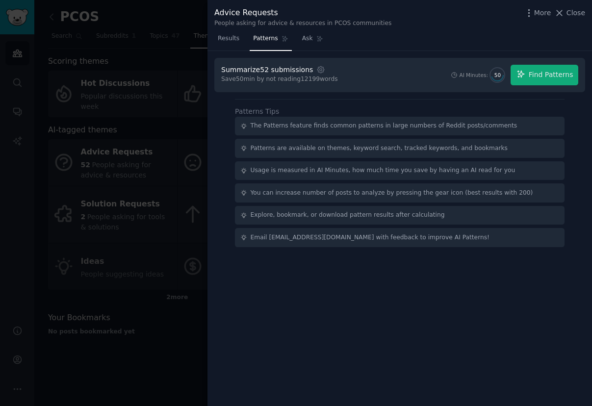
click at [184, 190] on div at bounding box center [296, 203] width 592 height 406
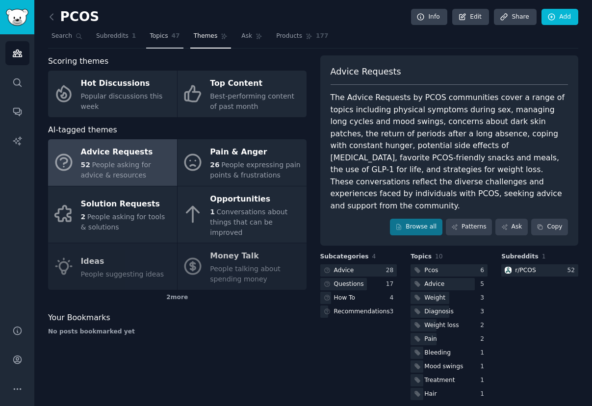
click at [161, 30] on link "Topics 47" at bounding box center [164, 38] width 37 height 20
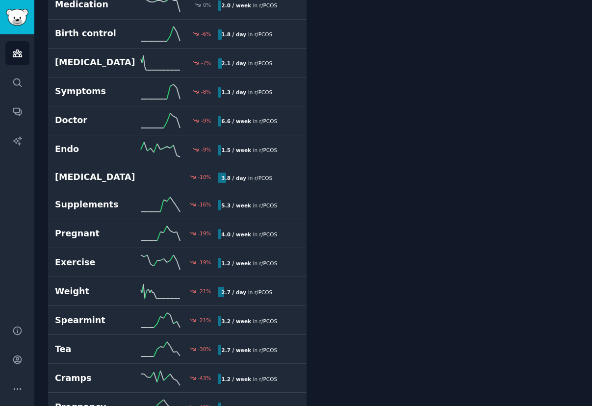
scroll to position [1063, 0]
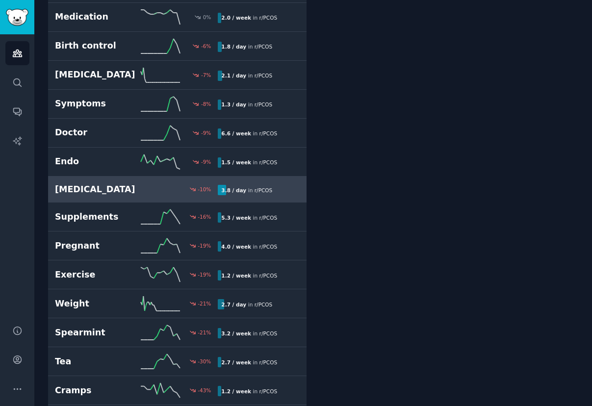
click at [130, 188] on h2 "[MEDICAL_DATA]" at bounding box center [95, 190] width 81 height 12
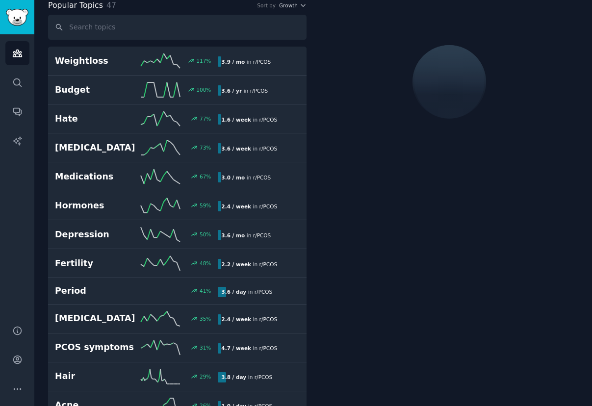
scroll to position [55, 0]
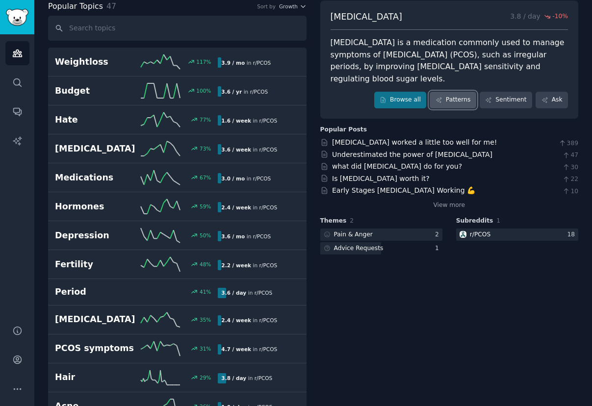
click at [459, 92] on link "Patterns" at bounding box center [453, 100] width 46 height 17
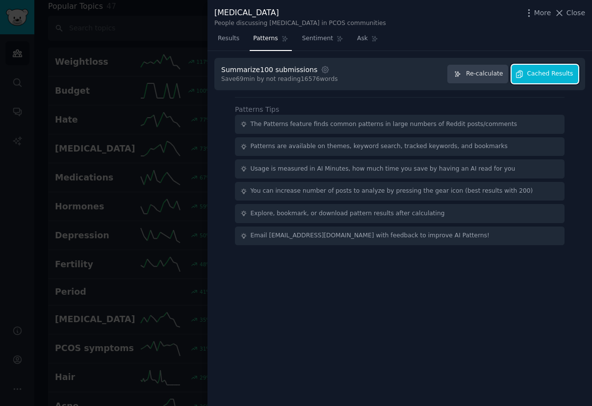
click at [546, 80] on button "Cached Results" at bounding box center [545, 74] width 67 height 19
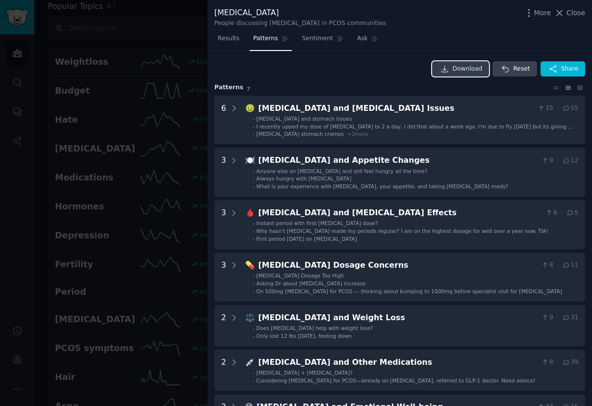
click at [441, 68] on icon at bounding box center [445, 69] width 9 height 9
click at [157, 327] on div at bounding box center [296, 203] width 592 height 406
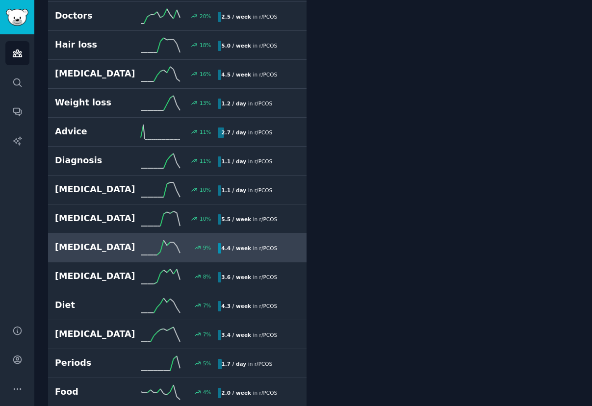
click at [141, 248] on icon at bounding box center [160, 248] width 39 height 15
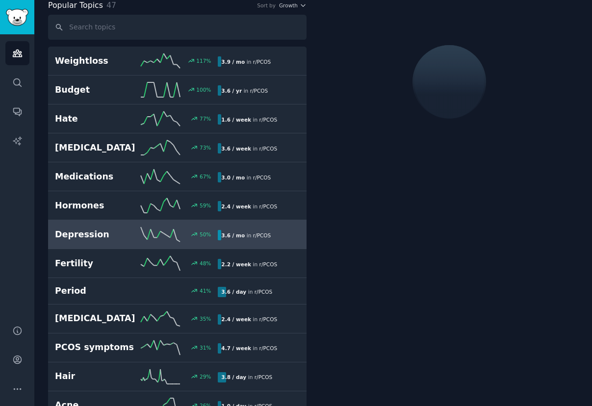
scroll to position [55, 0]
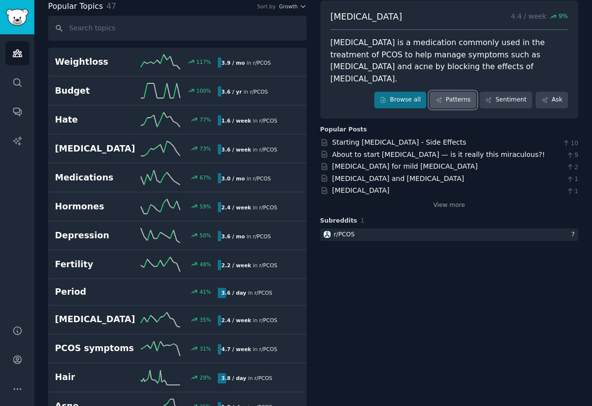
click at [449, 92] on link "Patterns" at bounding box center [453, 100] width 46 height 17
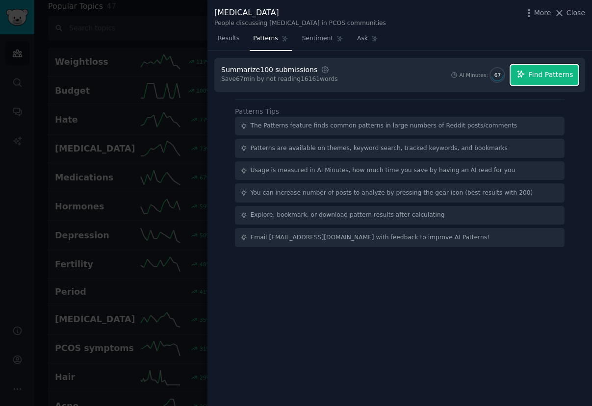
click at [529, 76] on button "Find Patterns" at bounding box center [545, 75] width 68 height 21
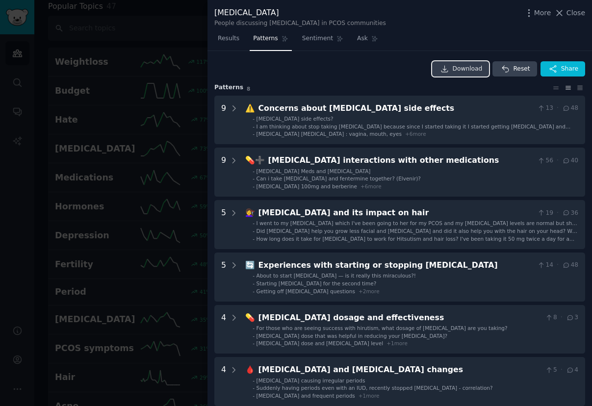
click at [482, 69] on link "Download" at bounding box center [460, 69] width 57 height 16
click at [313, 66] on div "Download Reset Share" at bounding box center [400, 69] width 371 height 16
click at [127, 159] on div at bounding box center [296, 203] width 592 height 406
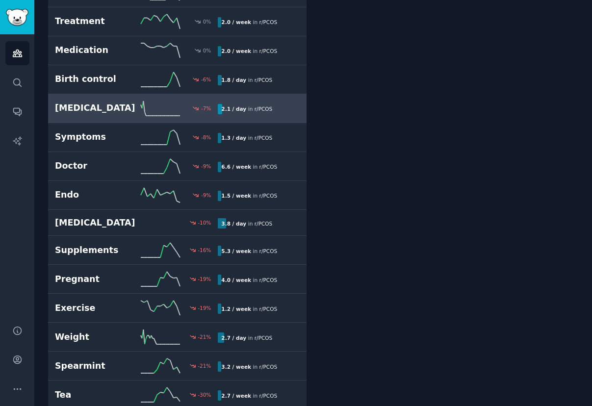
click at [119, 104] on h2 "[MEDICAL_DATA]" at bounding box center [95, 108] width 81 height 12
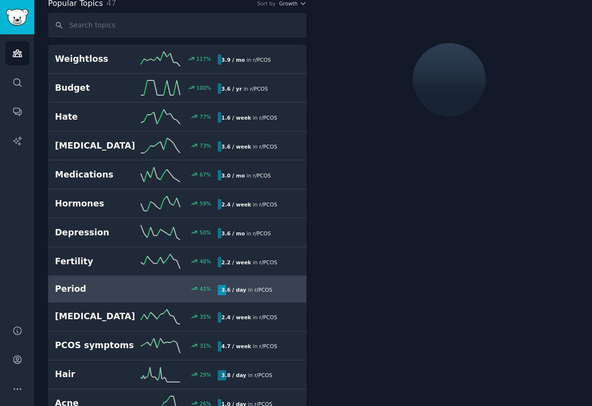
scroll to position [55, 0]
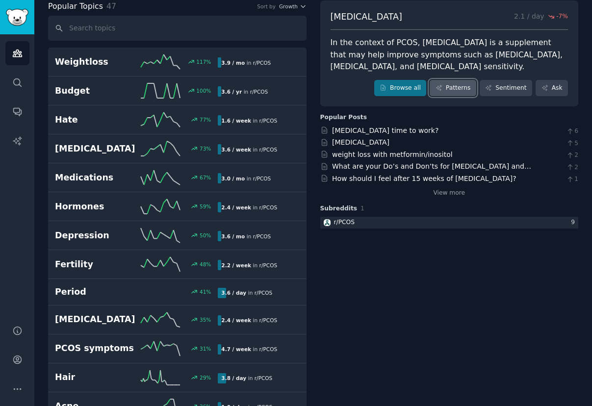
click at [463, 90] on link "Patterns" at bounding box center [453, 88] width 46 height 17
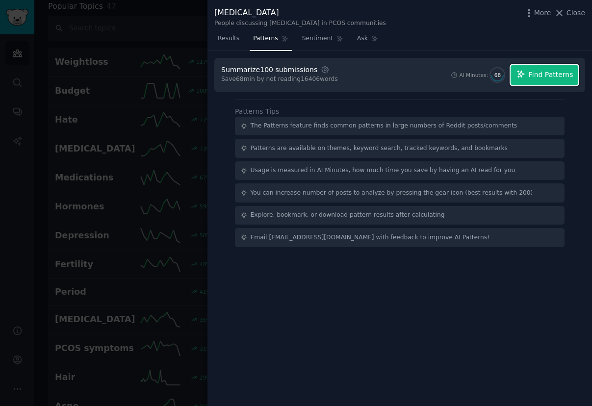
click at [539, 69] on button "Find Patterns" at bounding box center [545, 75] width 68 height 21
